Goal: Transaction & Acquisition: Purchase product/service

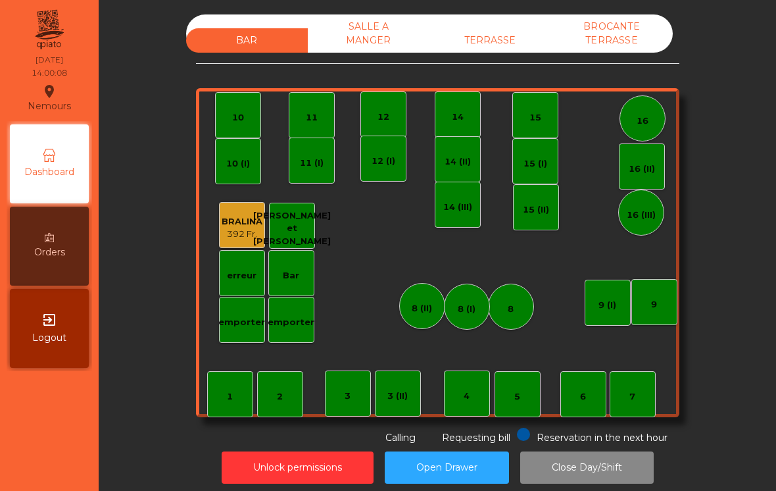
click at [485, 52] on div "TERRASSE" at bounding box center [491, 40] width 122 height 24
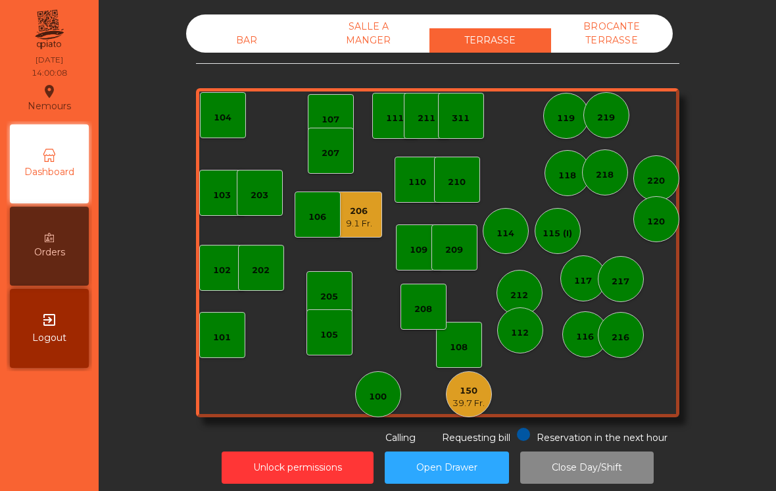
click at [222, 343] on div "101" at bounding box center [222, 337] width 18 height 13
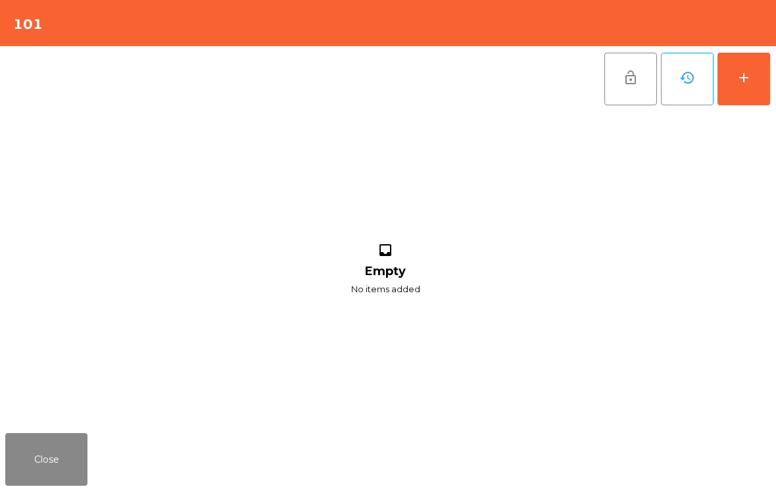
click at [766, 82] on button "add" at bounding box center [744, 79] width 53 height 53
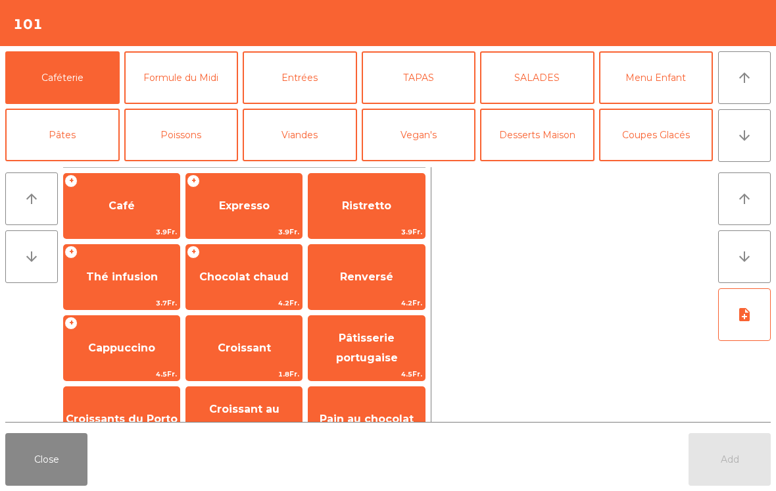
click at [102, 305] on span "3.7Fr." at bounding box center [122, 303] width 116 height 13
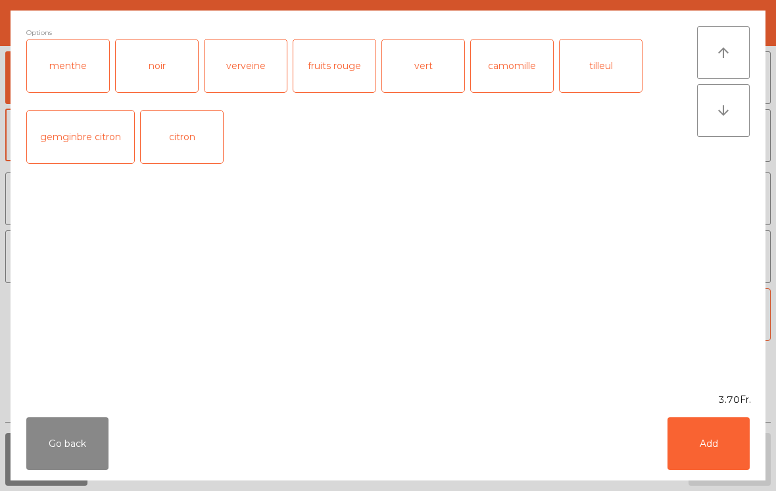
click at [732, 445] on button "Add" at bounding box center [709, 443] width 82 height 53
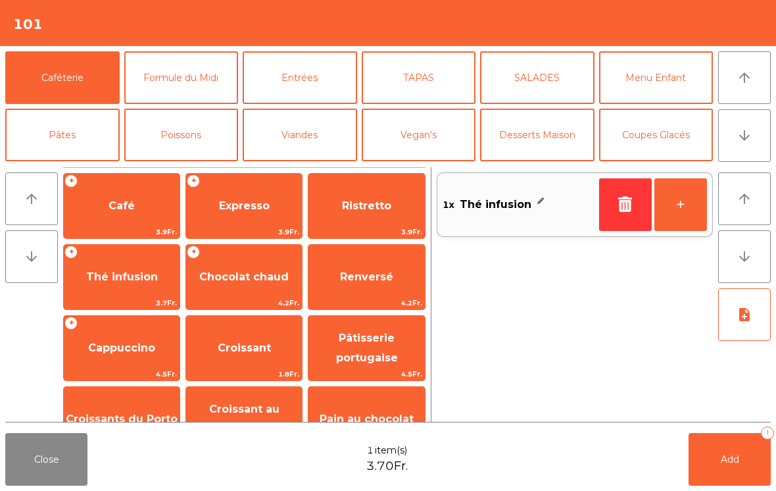
click at [695, 197] on button "+" at bounding box center [681, 204] width 53 height 53
click at [753, 459] on button "Add 2" at bounding box center [730, 459] width 82 height 53
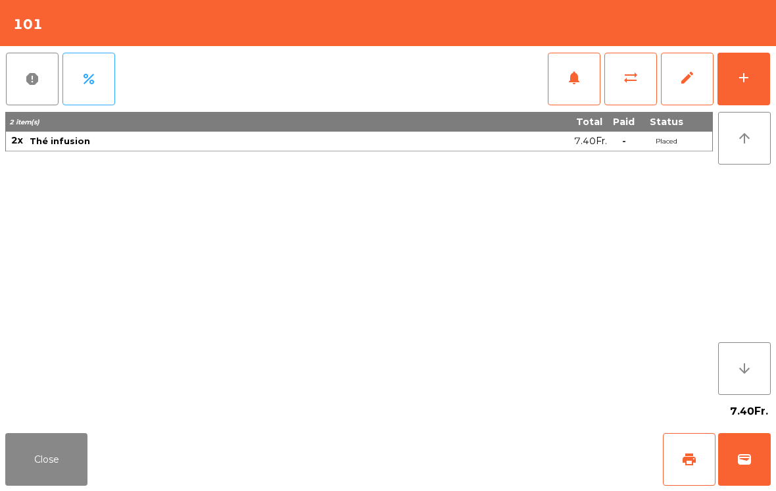
click at [762, 469] on button "wallet" at bounding box center [744, 459] width 53 height 53
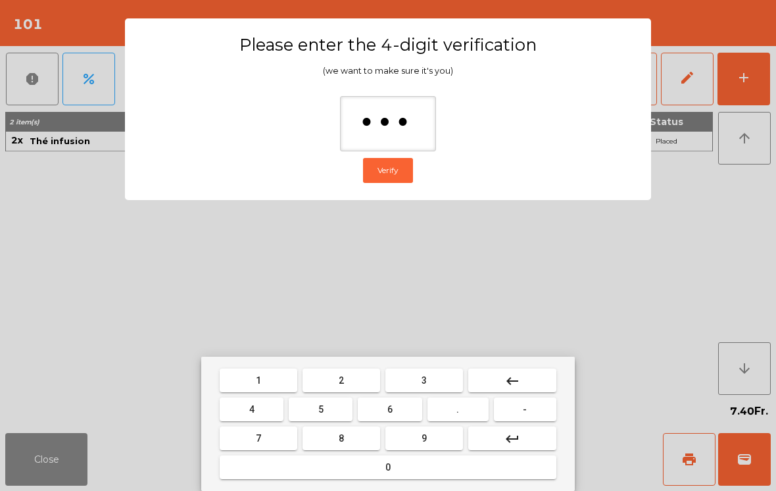
type input "****"
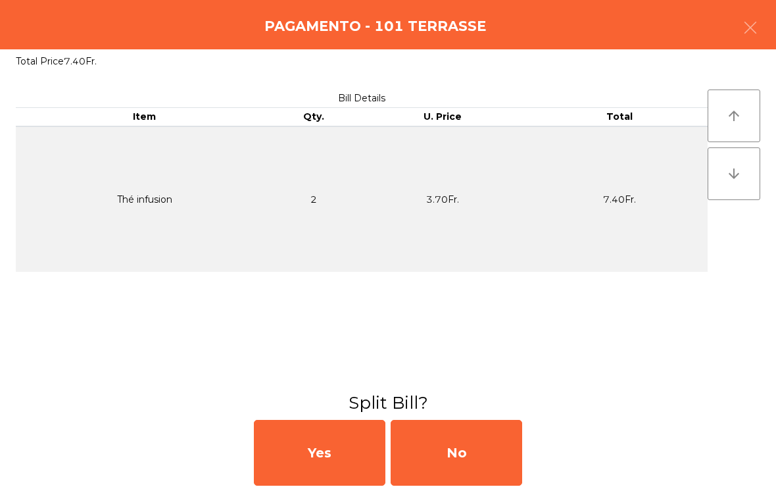
click at [476, 483] on div "No" at bounding box center [457, 453] width 132 height 66
click at [480, 472] on div "MB" at bounding box center [457, 453] width 132 height 66
click at [478, 457] on div "No" at bounding box center [457, 453] width 132 height 66
